Goal: Task Accomplishment & Management: Complete application form

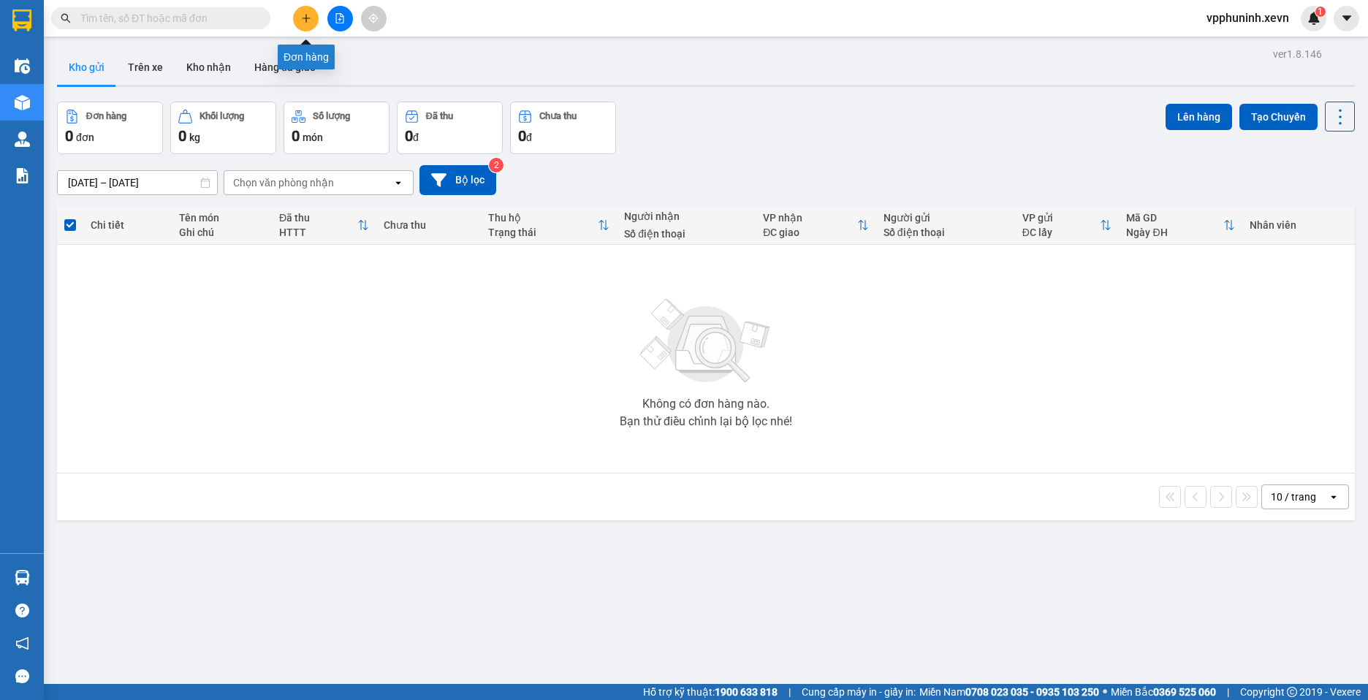
click at [311, 26] on button at bounding box center [306, 19] width 26 height 26
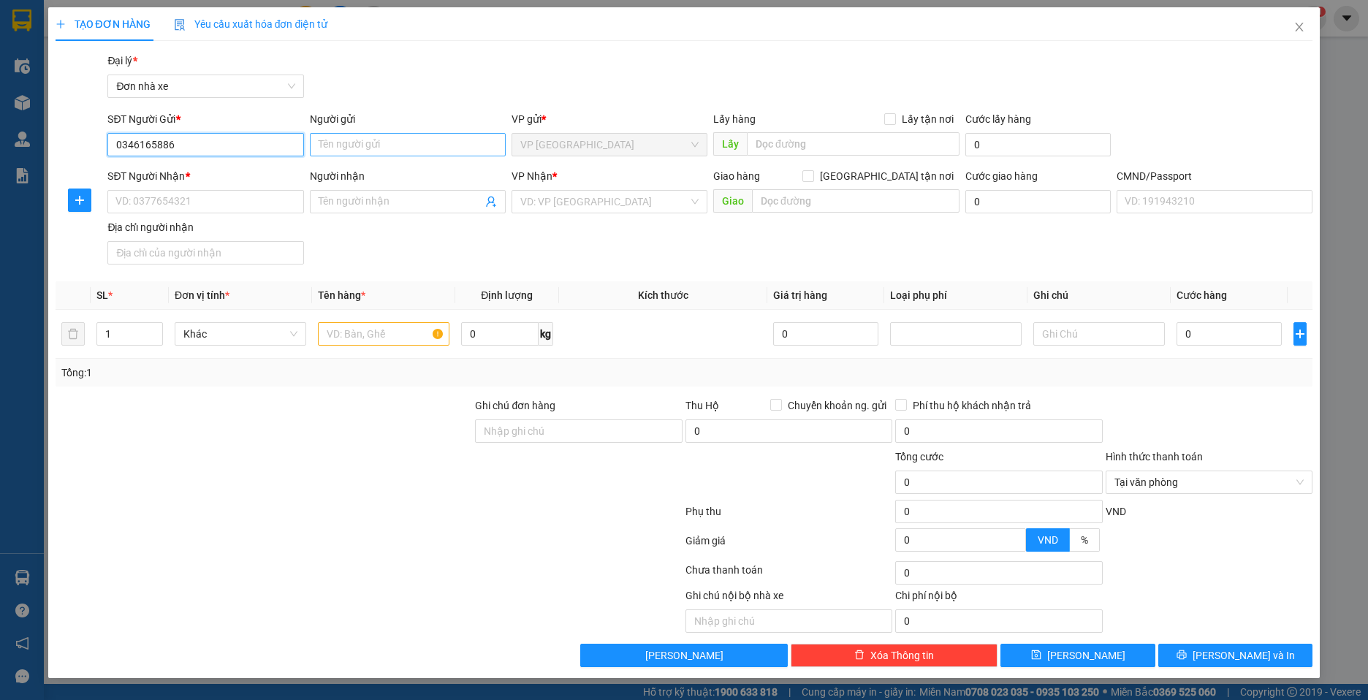
type input "0346165886"
click at [357, 144] on input "Người gửi" at bounding box center [408, 144] width 196 height 23
type input "c"
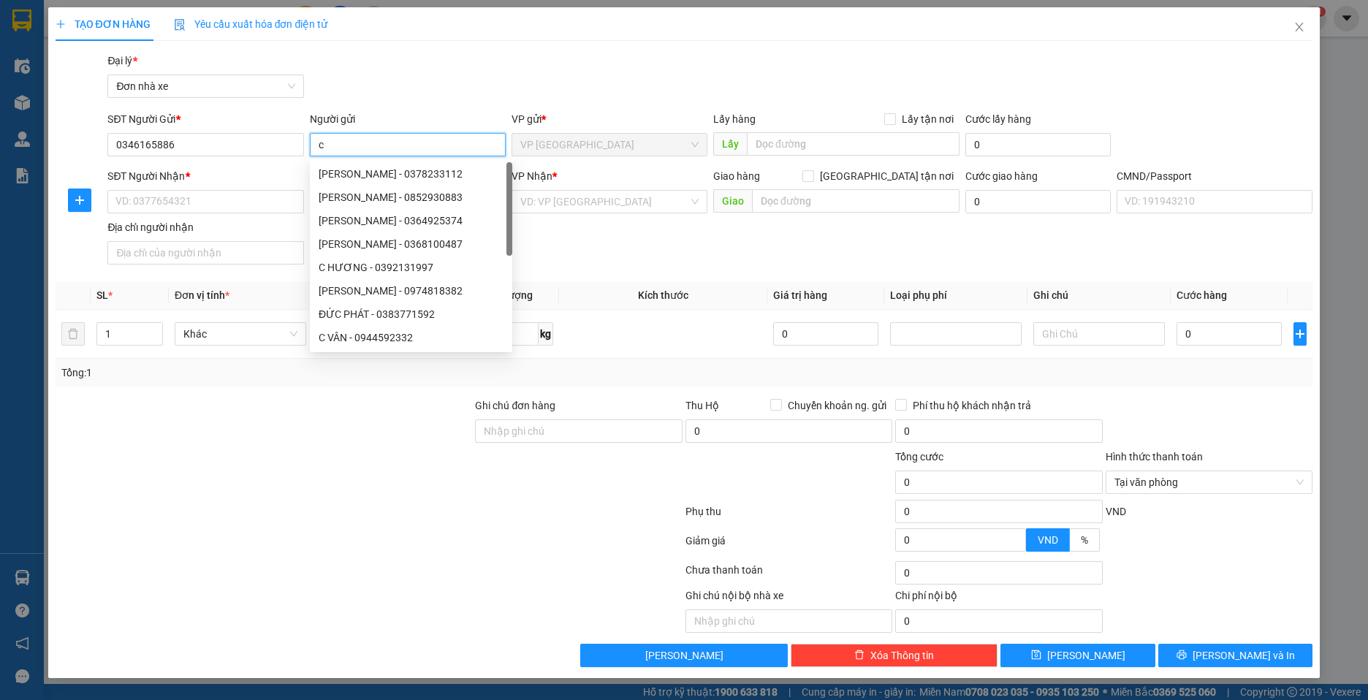
type input "c"
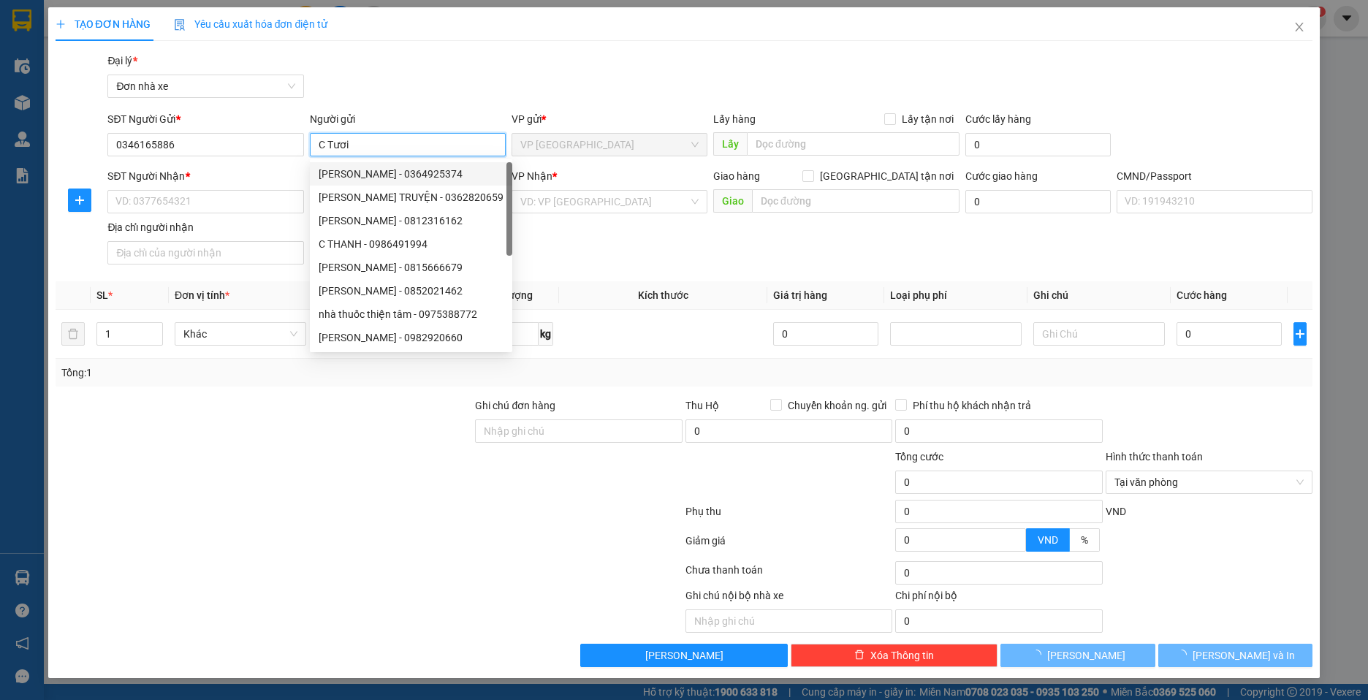
type input "C Tươi"
click at [174, 189] on div "SĐT Người Nhận *" at bounding box center [205, 179] width 196 height 22
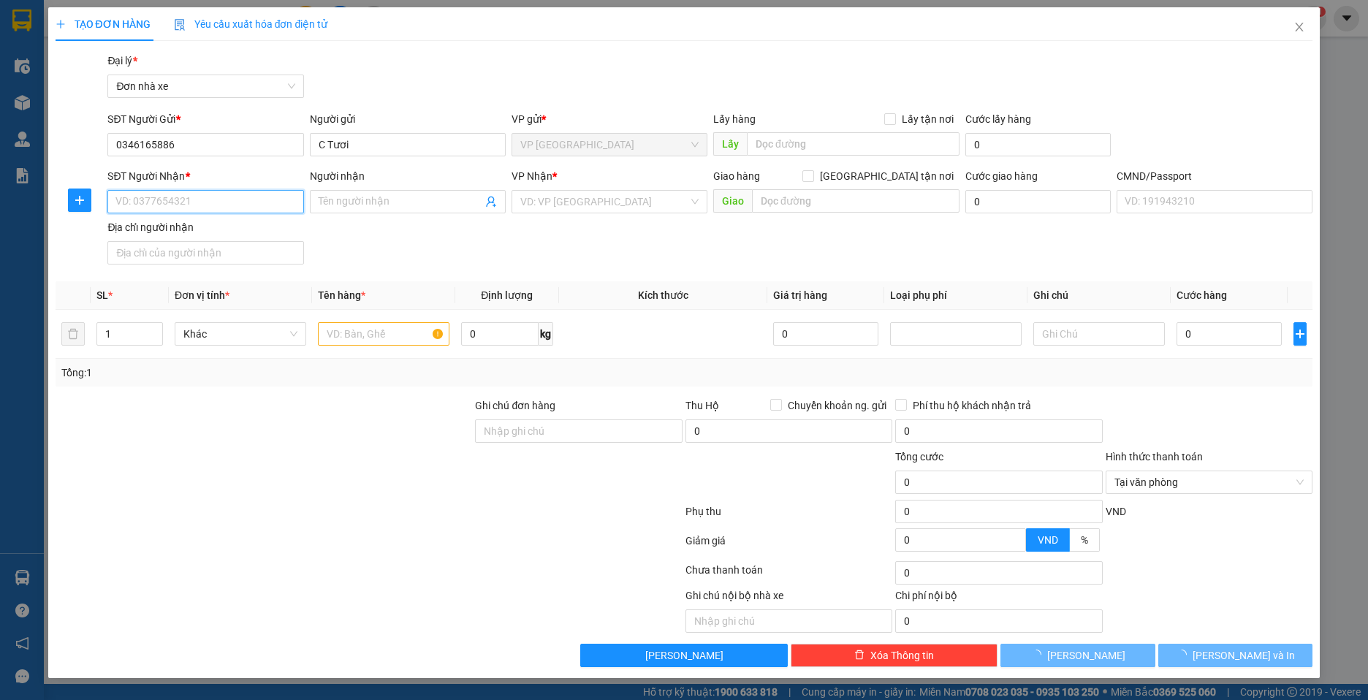
click at [179, 200] on input "SĐT Người Nhận *" at bounding box center [205, 201] width 196 height 23
click at [340, 337] on input "text" at bounding box center [384, 333] width 132 height 23
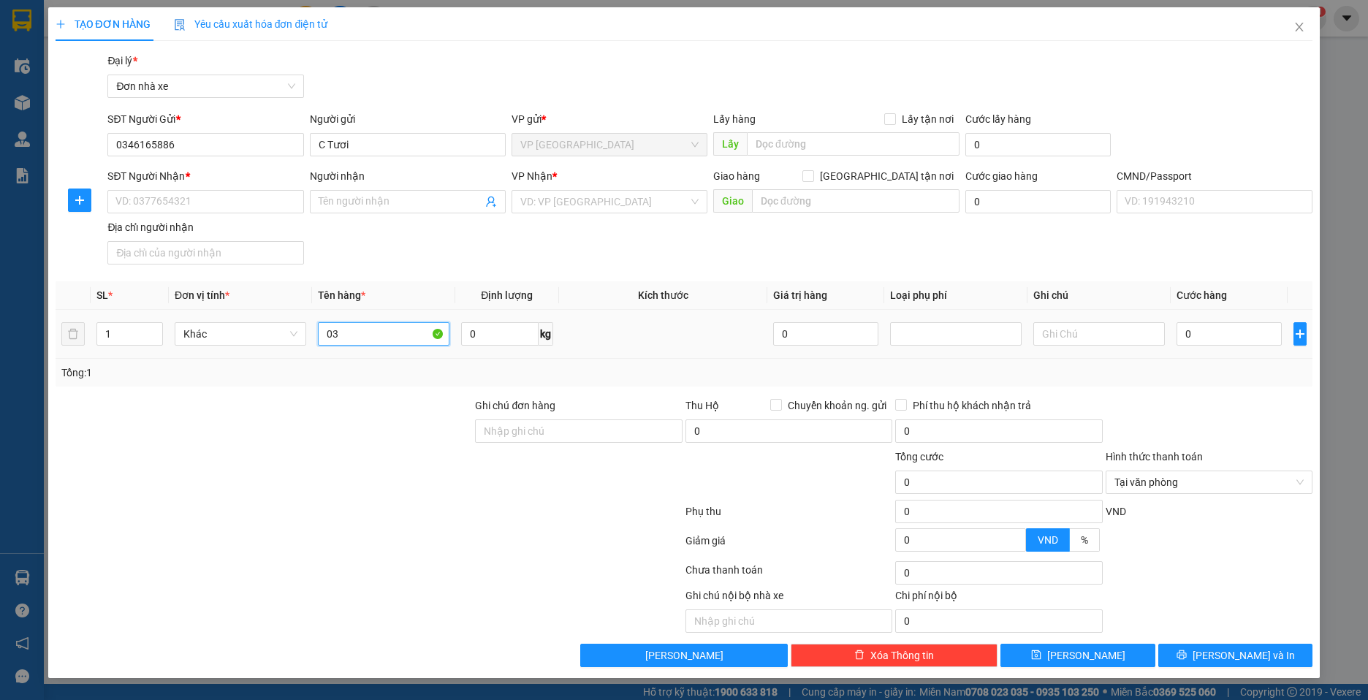
type input "0"
click at [145, 183] on div "SĐT Người Nhận *" at bounding box center [205, 176] width 196 height 16
click at [145, 190] on input "SĐT Người Nhận *" at bounding box center [205, 201] width 196 height 23
type input "0336998034"
click at [357, 200] on input "Người nhận" at bounding box center [401, 202] width 164 height 16
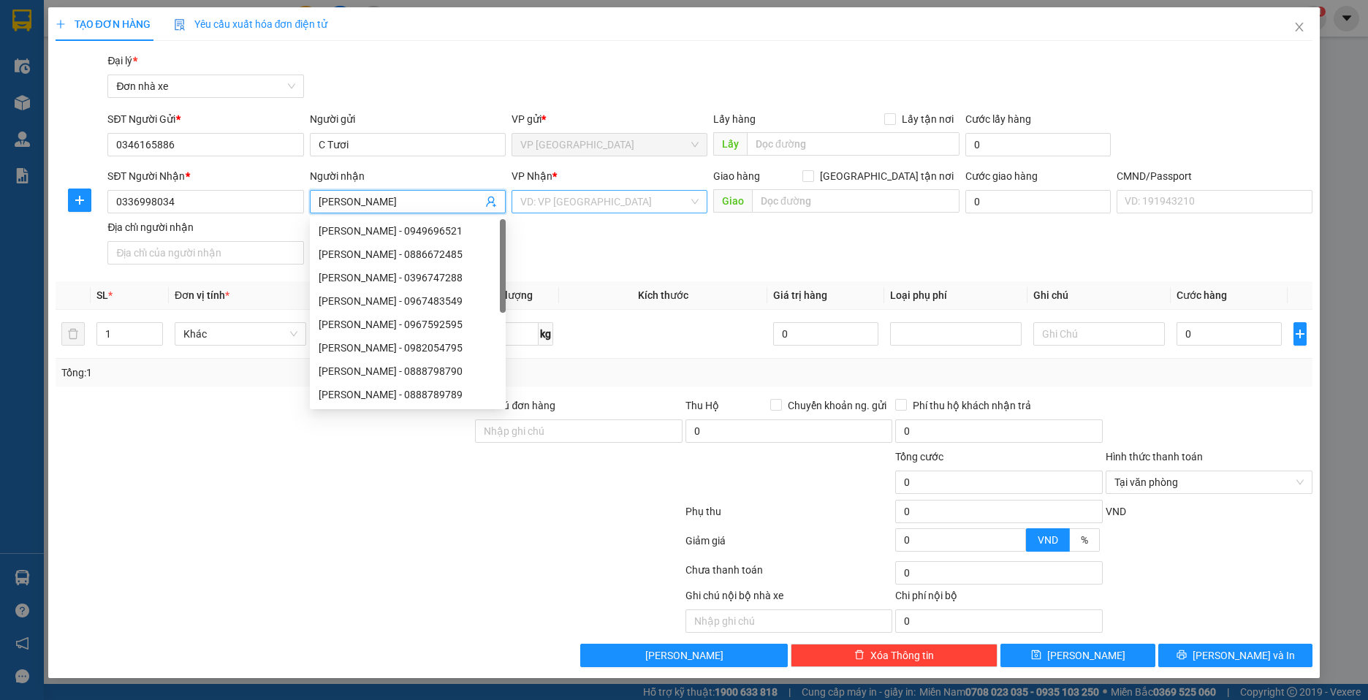
type input "[PERSON_NAME]"
click at [574, 197] on input "search" at bounding box center [604, 202] width 168 height 22
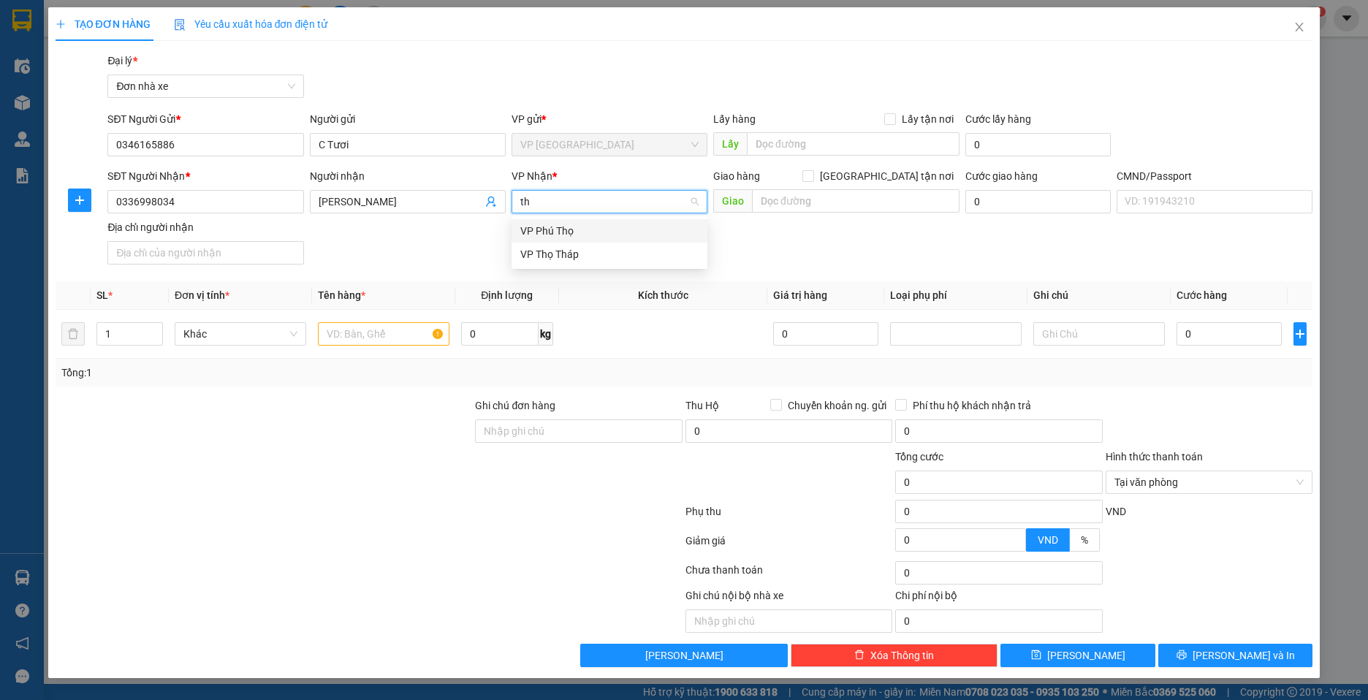
type input "thọ"
click at [571, 254] on div "VP Thọ Tháp" at bounding box center [609, 254] width 178 height 16
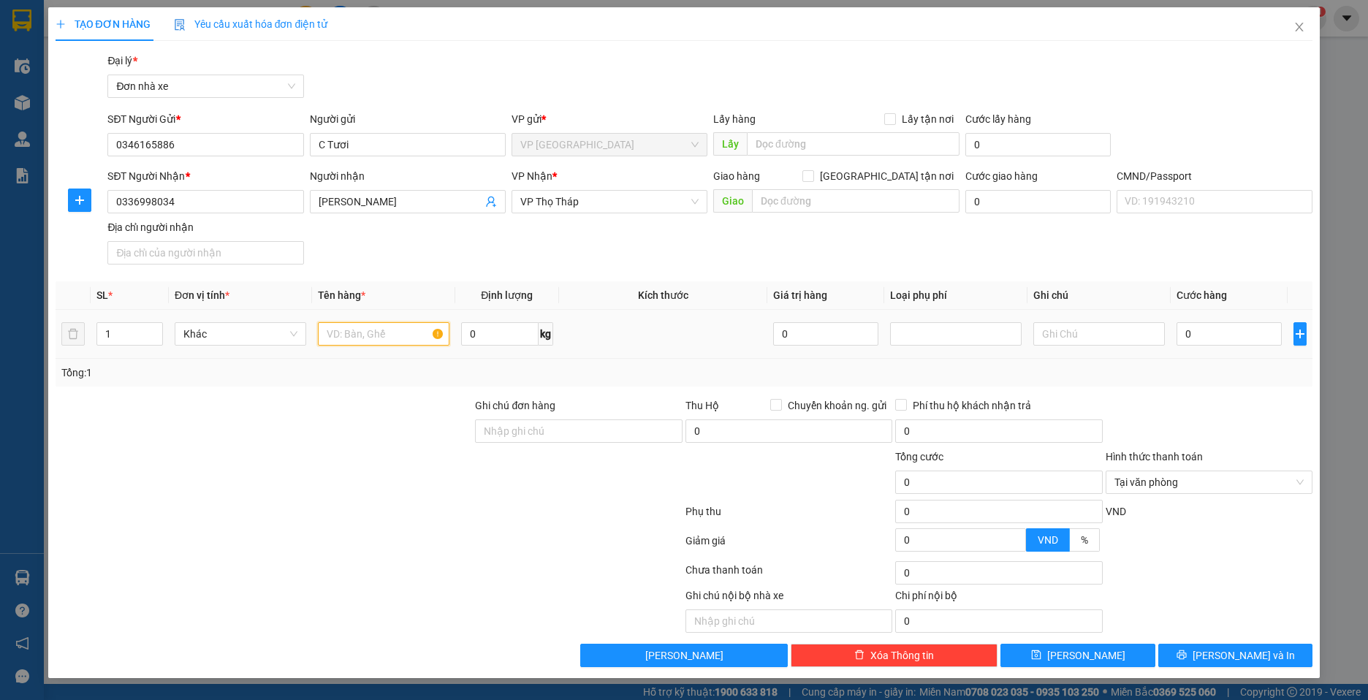
click at [368, 334] on input "text" at bounding box center [384, 333] width 132 height 23
type input "Thực Phẩm"
click at [493, 334] on input "0" at bounding box center [499, 333] width 77 height 23
type input "4"
click at [626, 254] on div "SĐT Người Nhận * 0336998034 Người nhận [PERSON_NAME] VP Nhận * VP Thọ Tháp Giao…" at bounding box center [710, 219] width 1211 height 102
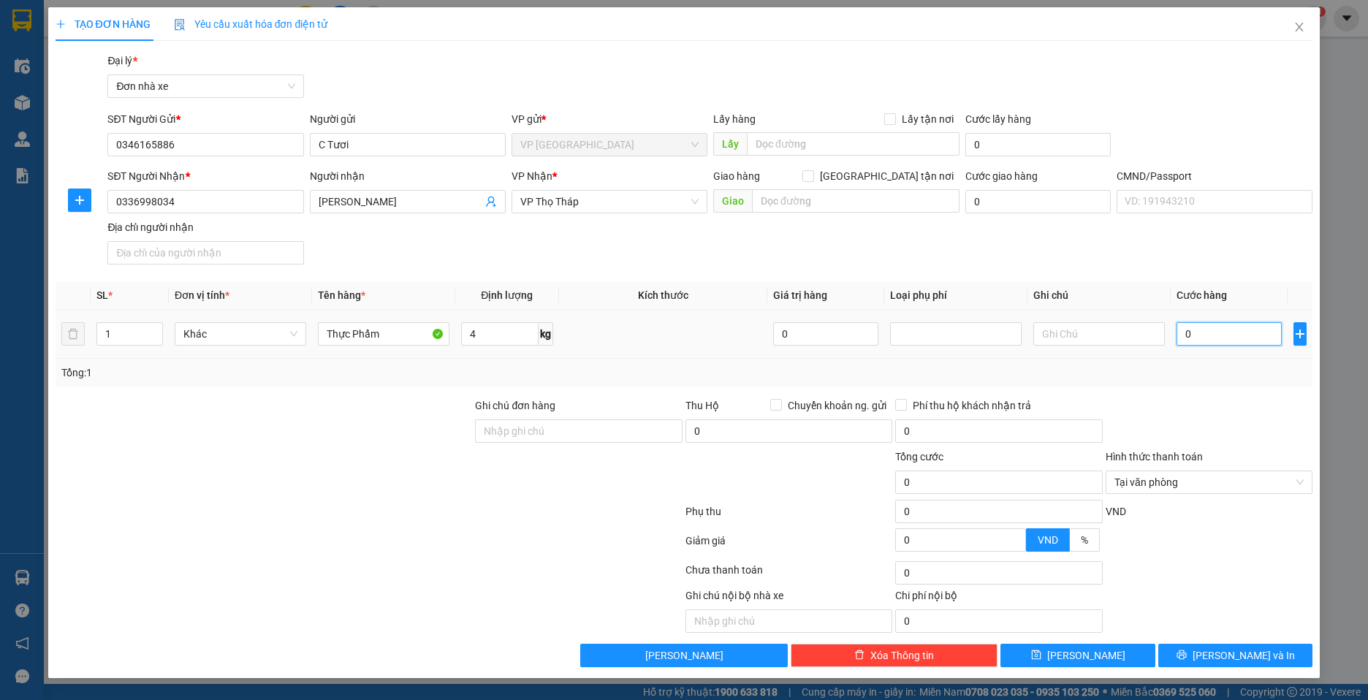
click at [1219, 334] on input "0" at bounding box center [1229, 333] width 105 height 23
type input "30"
type input "30.000"
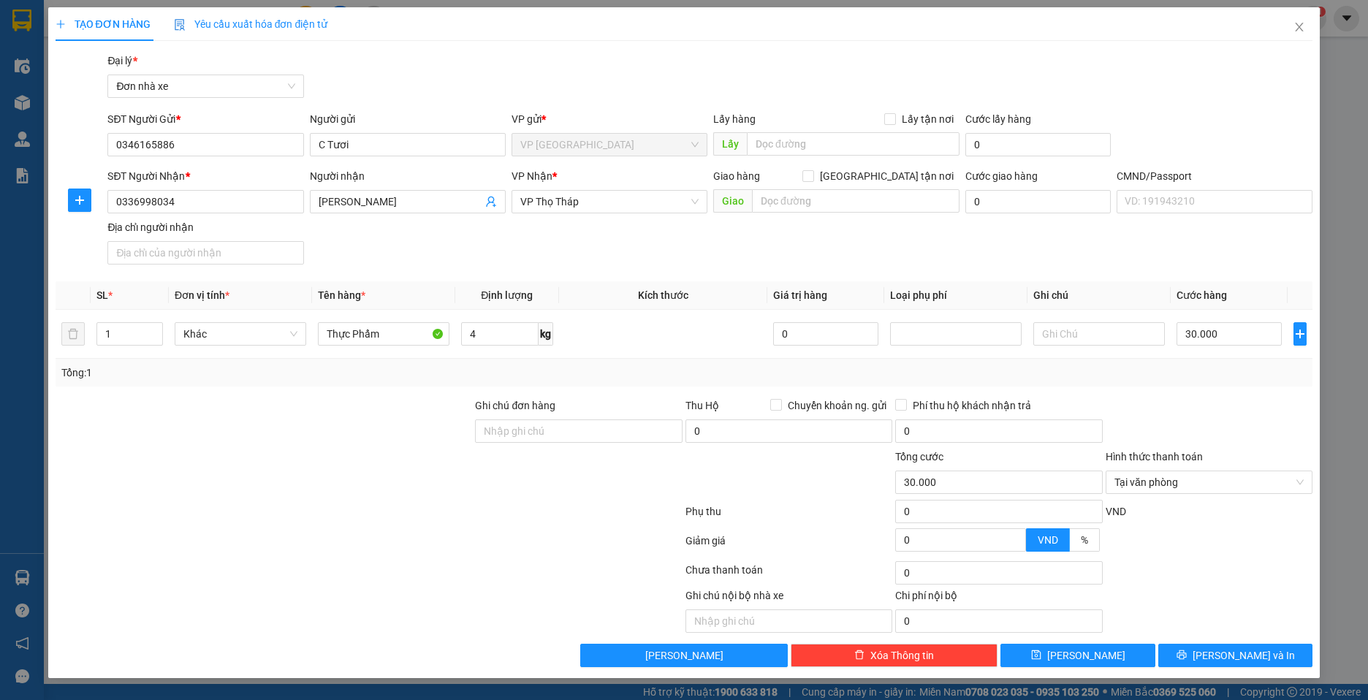
click at [1202, 439] on div at bounding box center [1210, 423] width 210 height 51
click at [1267, 657] on button "[PERSON_NAME] và In" at bounding box center [1236, 655] width 155 height 23
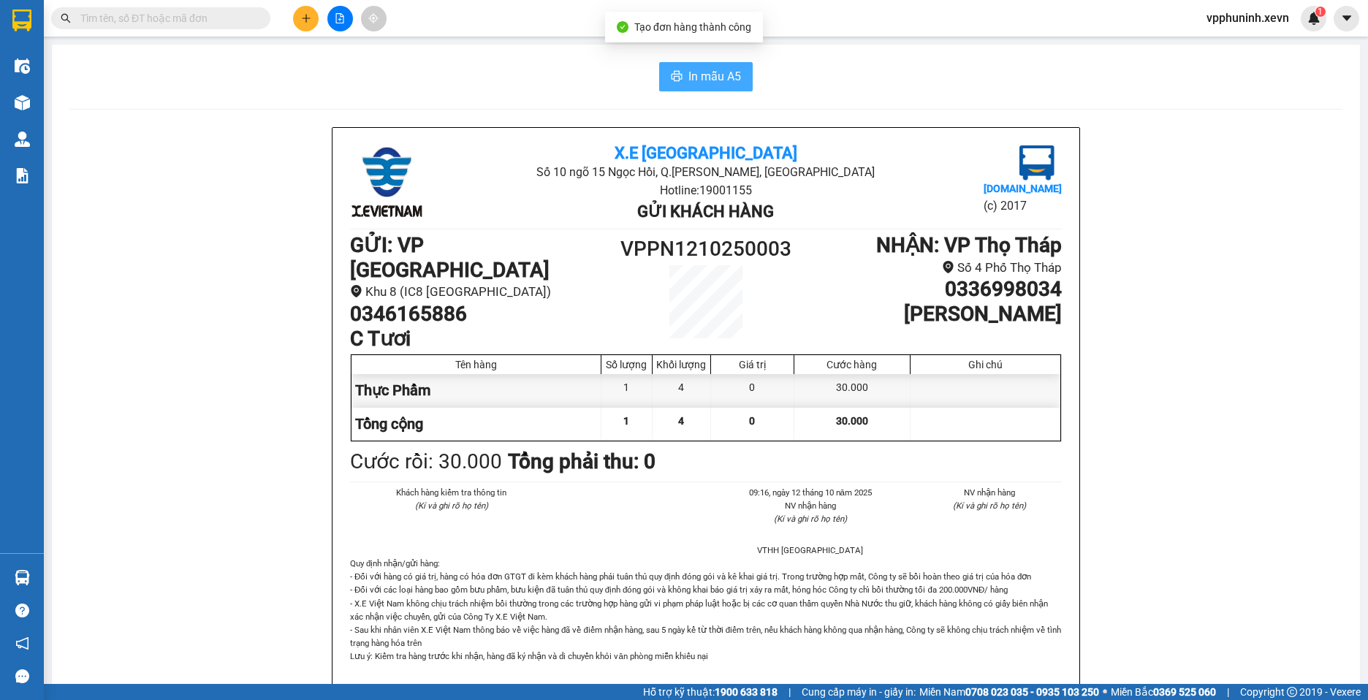
click at [727, 86] on button "In mẫu A5" at bounding box center [706, 76] width 94 height 29
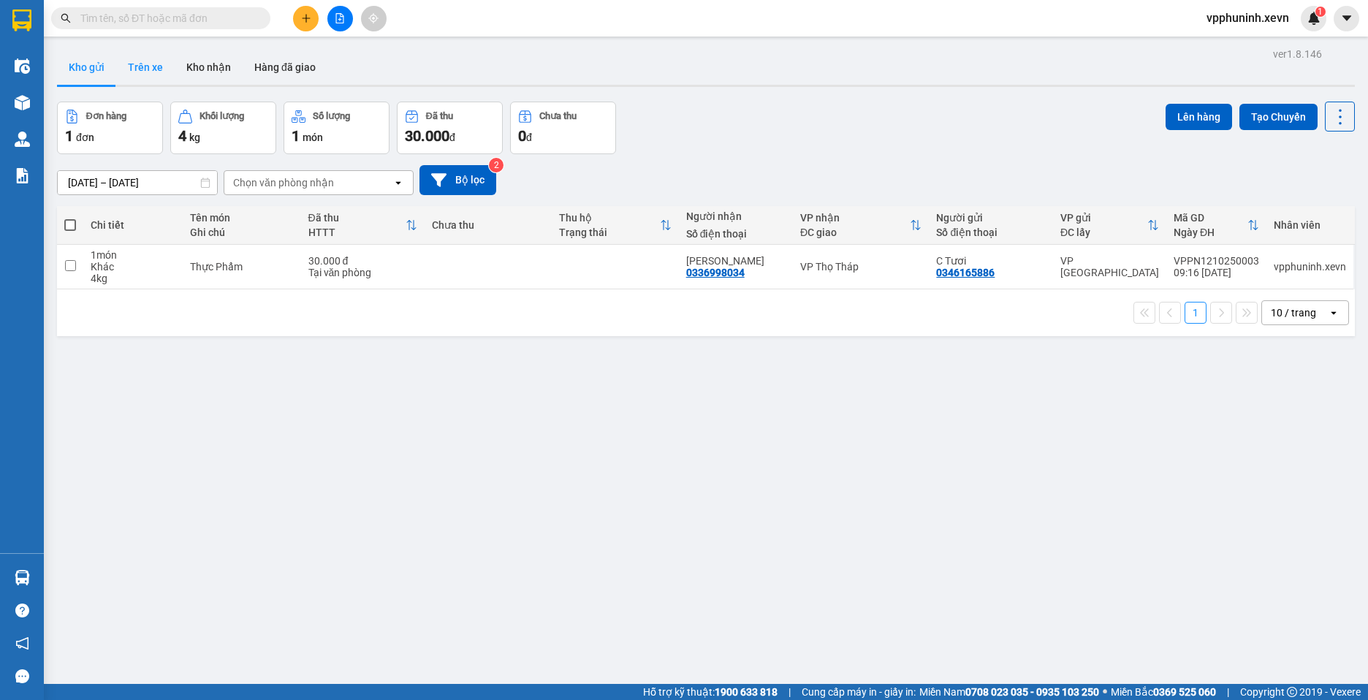
click at [146, 68] on button "Trên xe" at bounding box center [145, 67] width 58 height 35
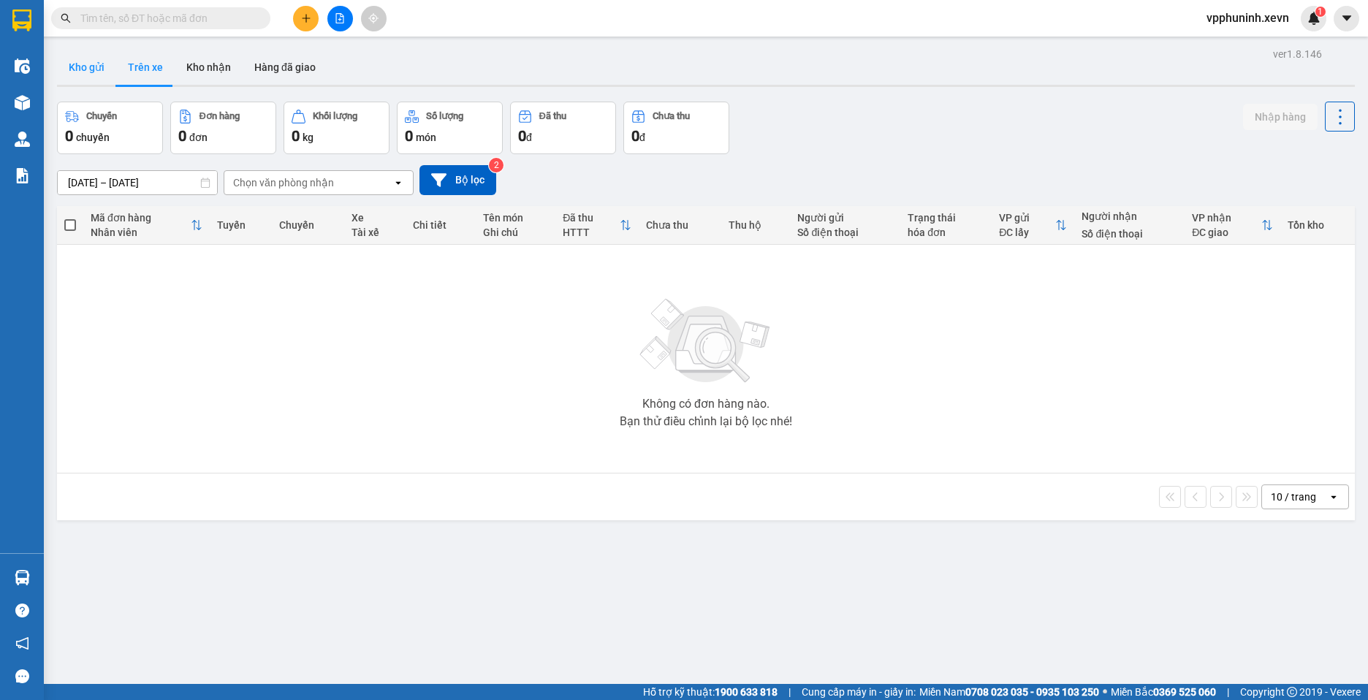
click at [94, 69] on button "Kho gửi" at bounding box center [86, 67] width 59 height 35
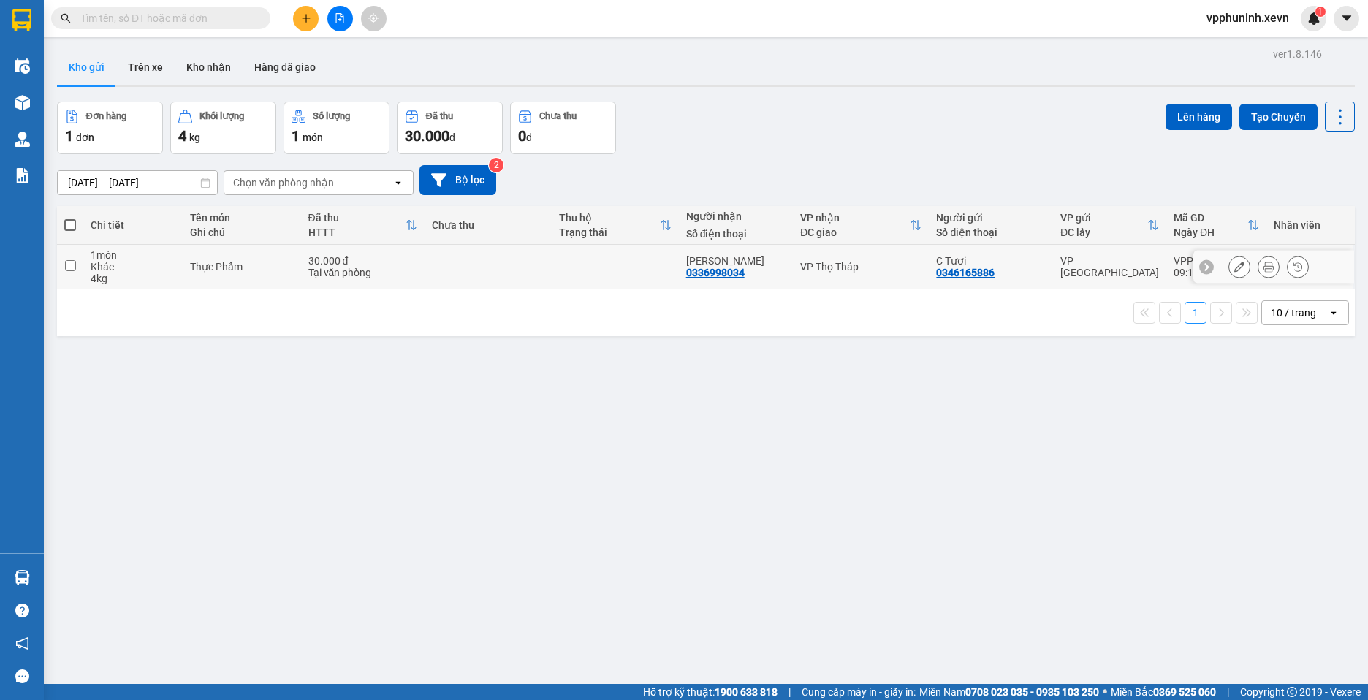
click at [175, 278] on div "4 kg" at bounding box center [133, 279] width 85 height 12
checkbox input "true"
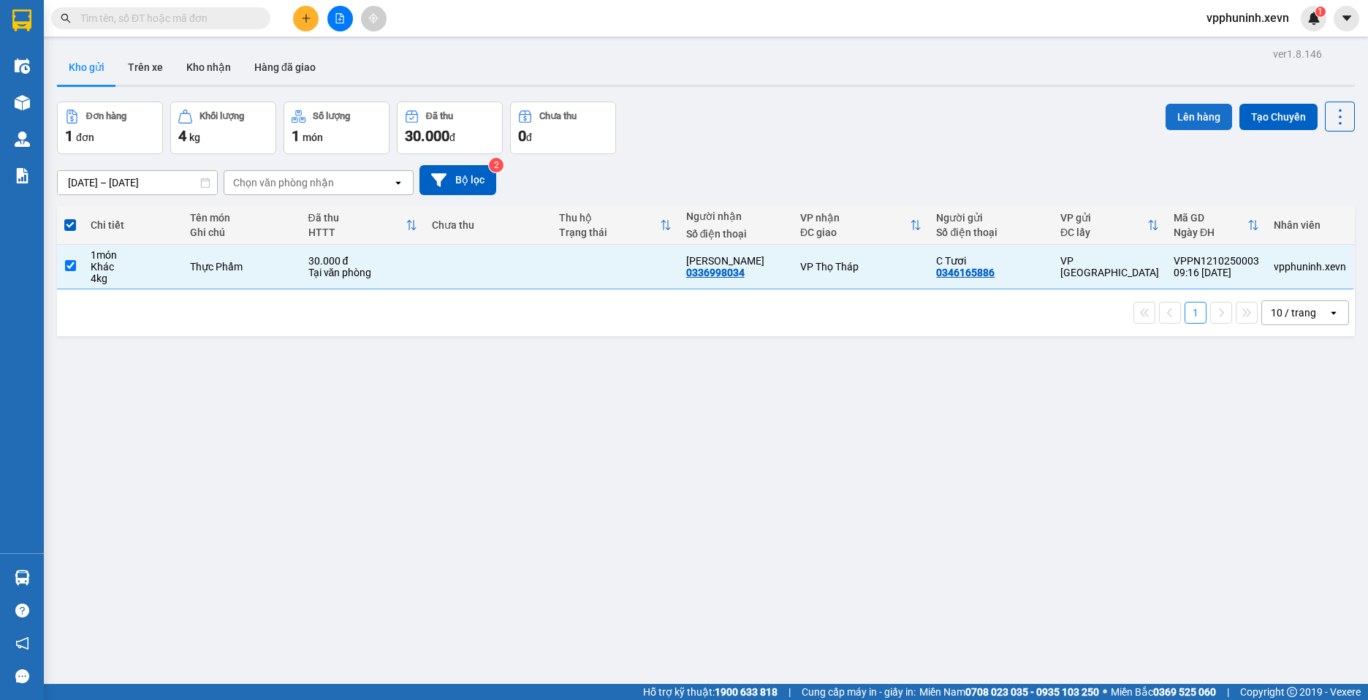
click at [1173, 113] on button "Lên hàng" at bounding box center [1199, 117] width 67 height 26
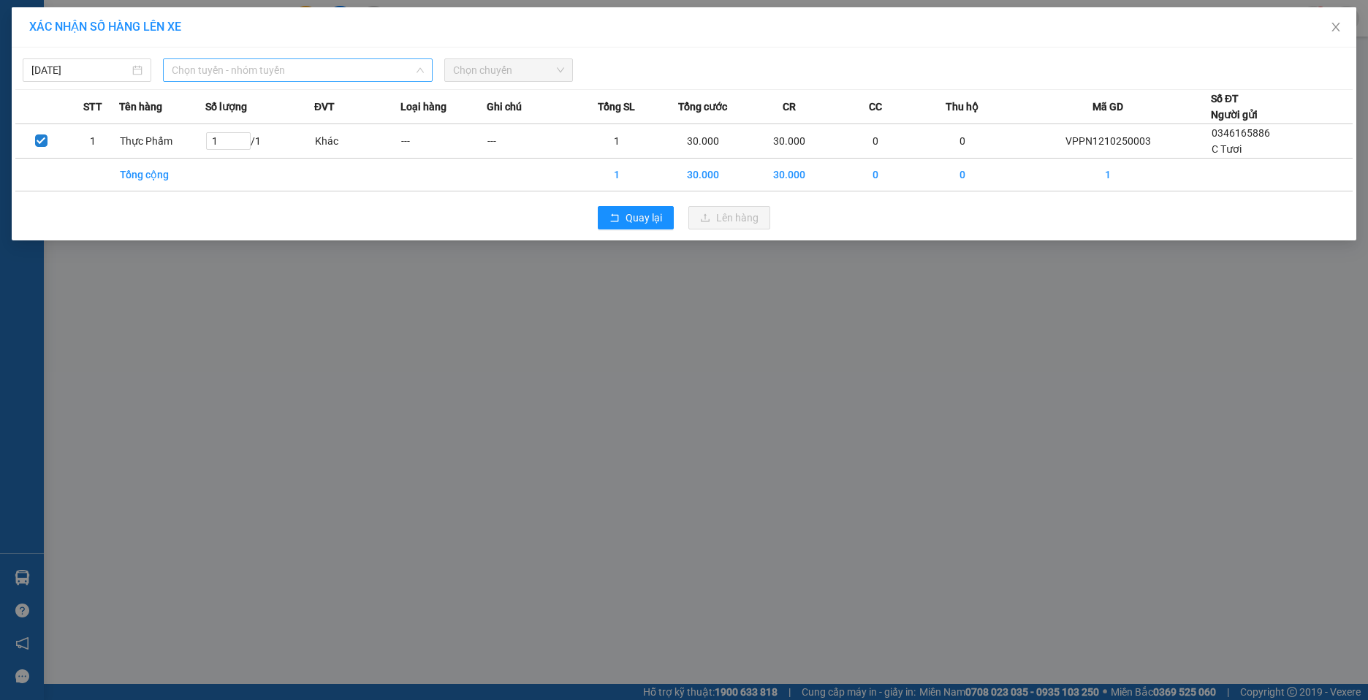
click at [297, 69] on span "Chọn tuyến - nhóm tuyến" at bounding box center [298, 70] width 252 height 22
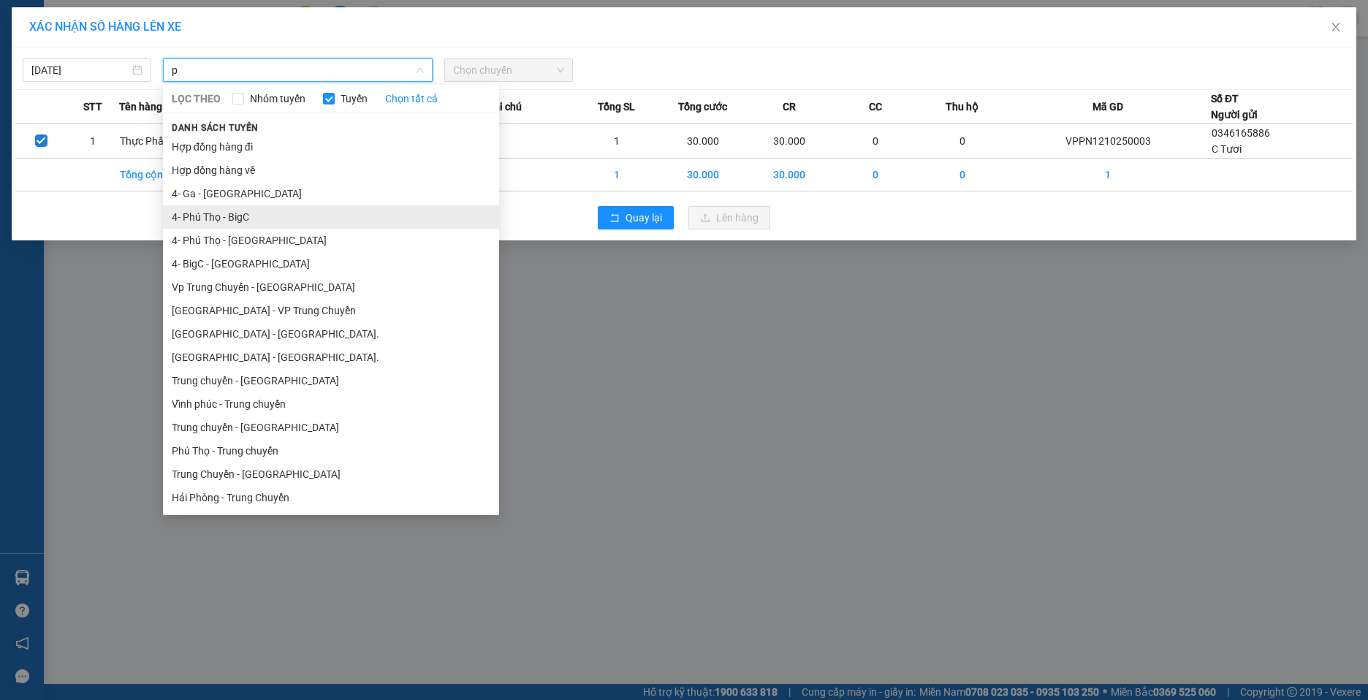
type input "p"
click at [245, 222] on li "4- Phú Thọ - BigC" at bounding box center [331, 216] width 336 height 23
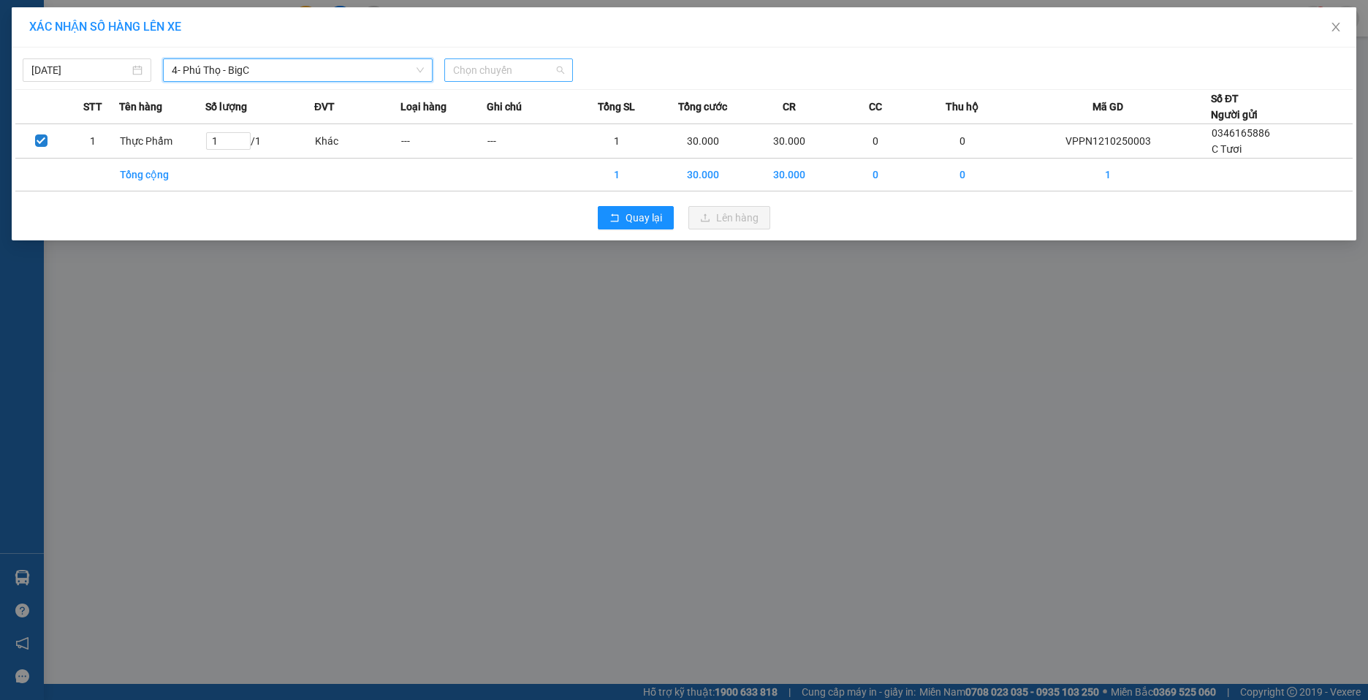
click at [518, 76] on span "Chọn chuyến" at bounding box center [508, 70] width 111 height 22
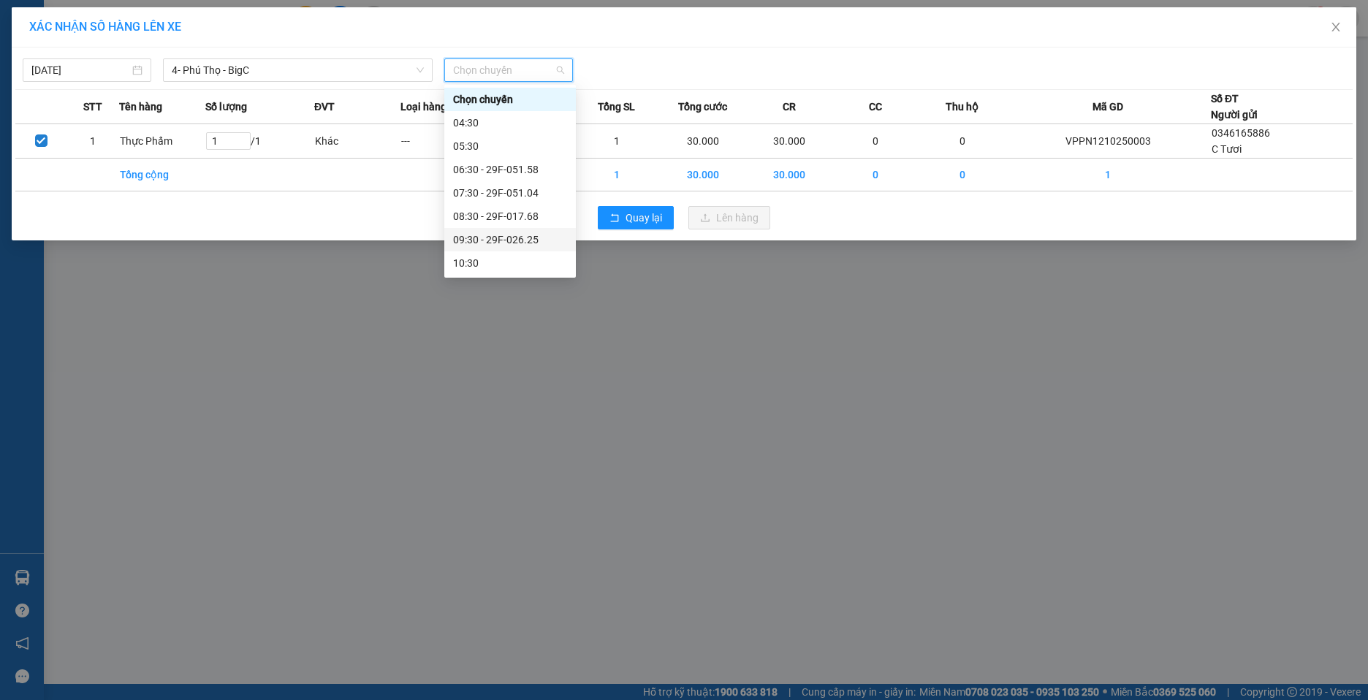
click at [526, 238] on div "09:30 - 29F-026.25" at bounding box center [510, 240] width 114 height 16
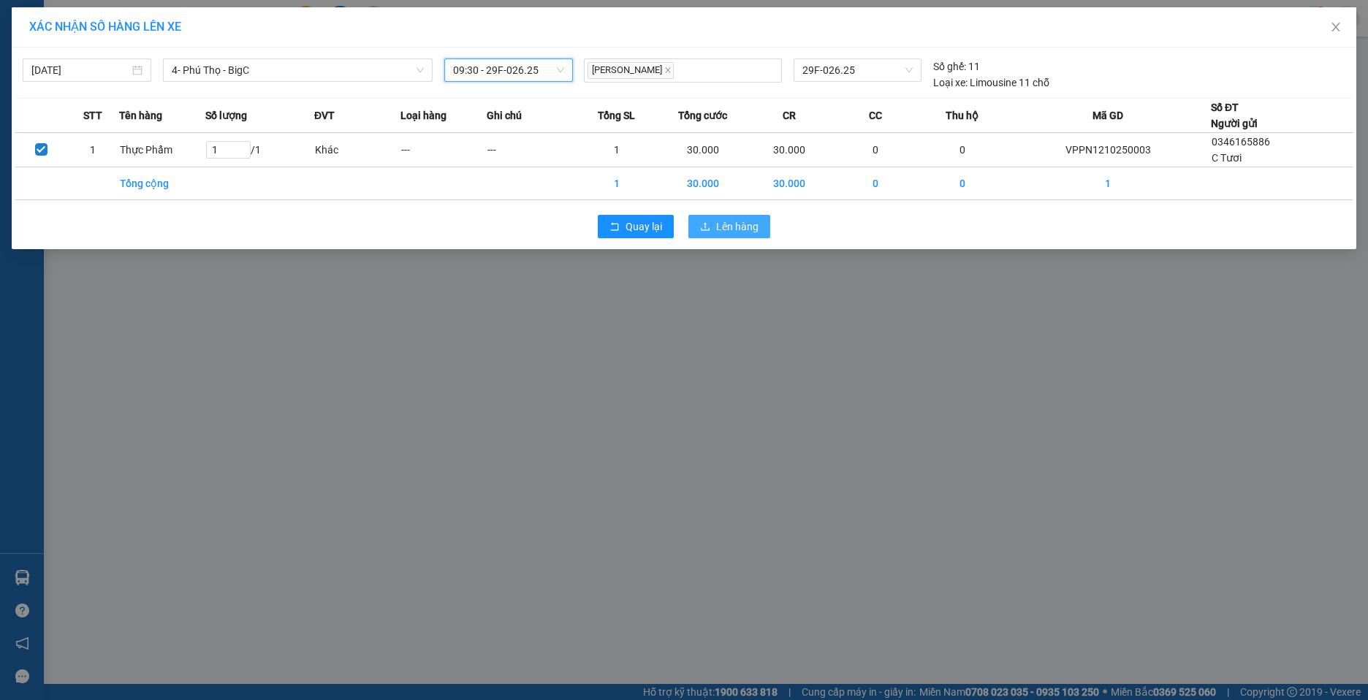
click at [738, 227] on span "Lên hàng" at bounding box center [737, 227] width 42 height 16
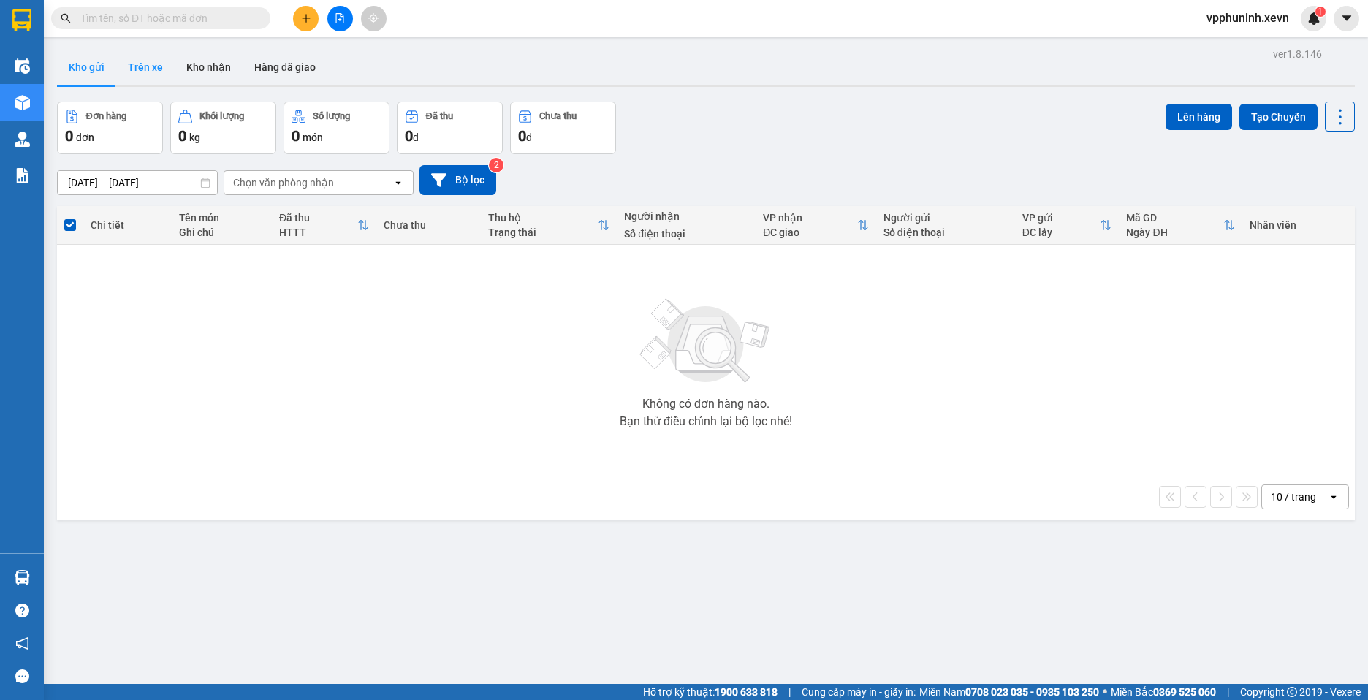
click at [147, 69] on button "Trên xe" at bounding box center [145, 67] width 58 height 35
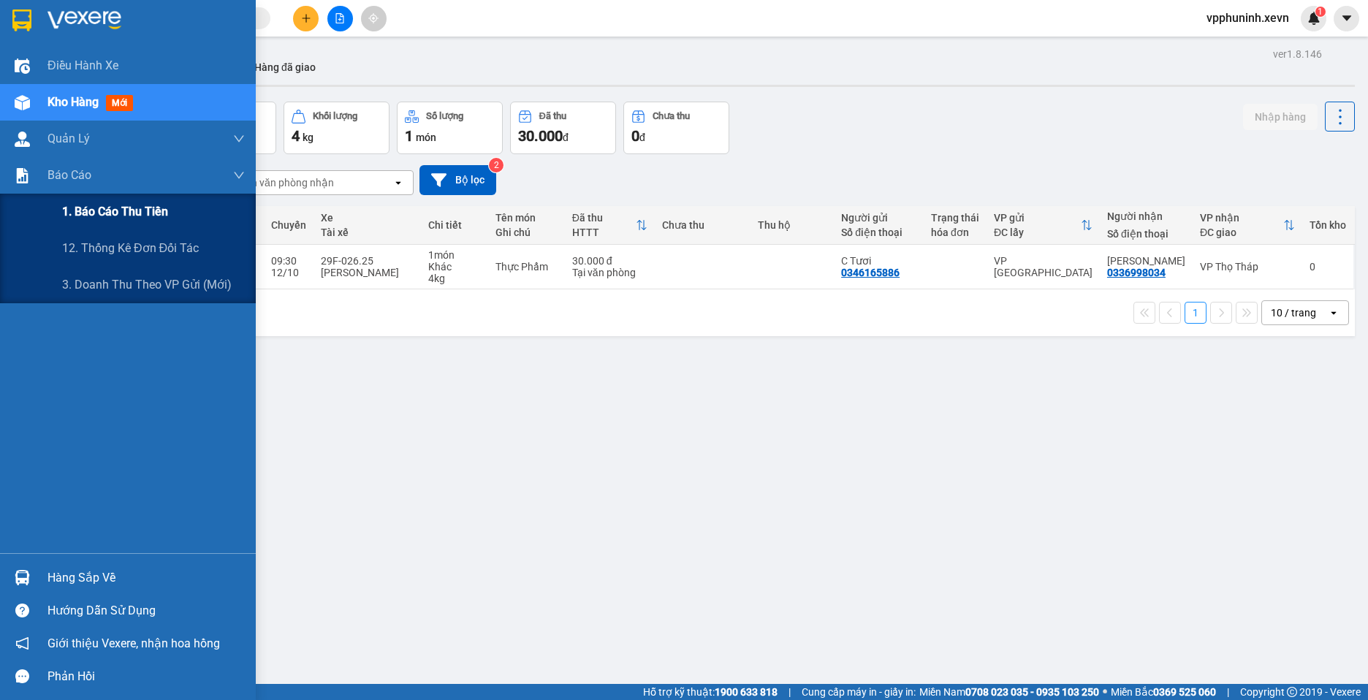
click at [105, 214] on span "1. Báo cáo thu tiền" at bounding box center [115, 211] width 106 height 18
